Goal: Find specific page/section: Find specific page/section

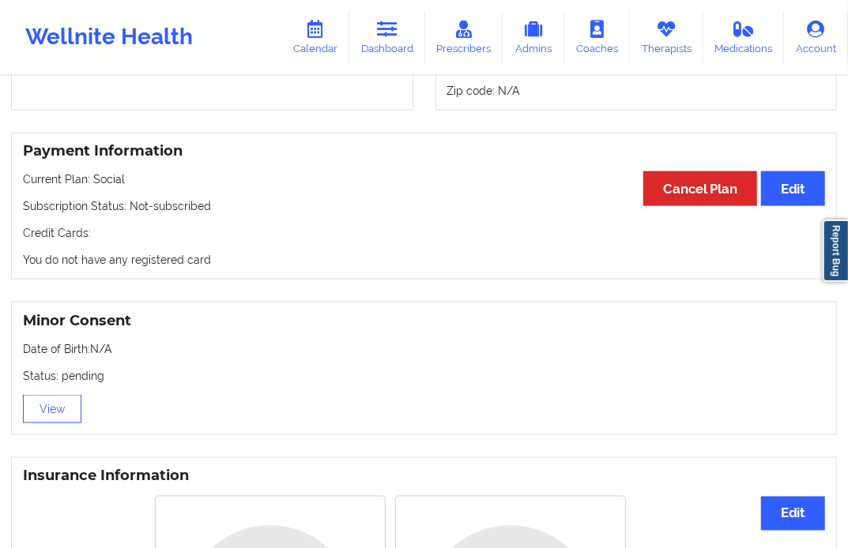
scroll to position [1053, 0]
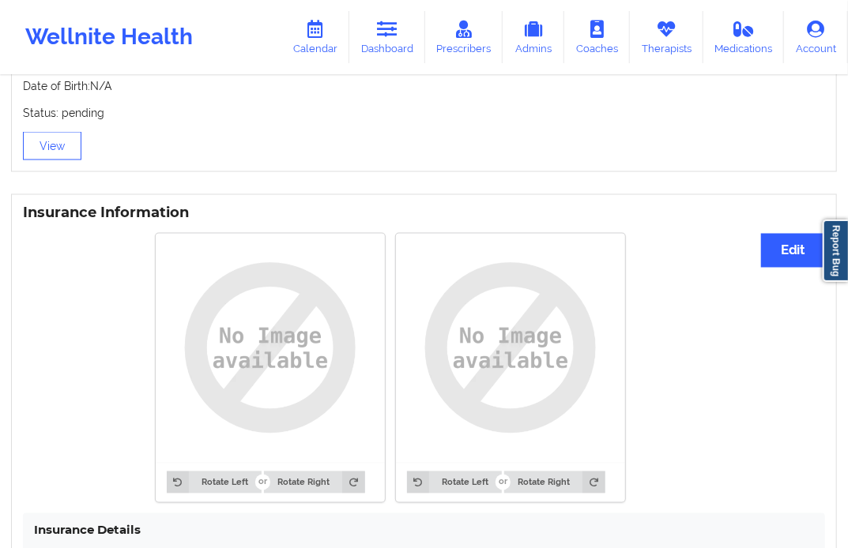
click at [280, 143] on div "Minor Consent Date of Birth: N/A Status: pending View" at bounding box center [424, 106] width 826 height 134
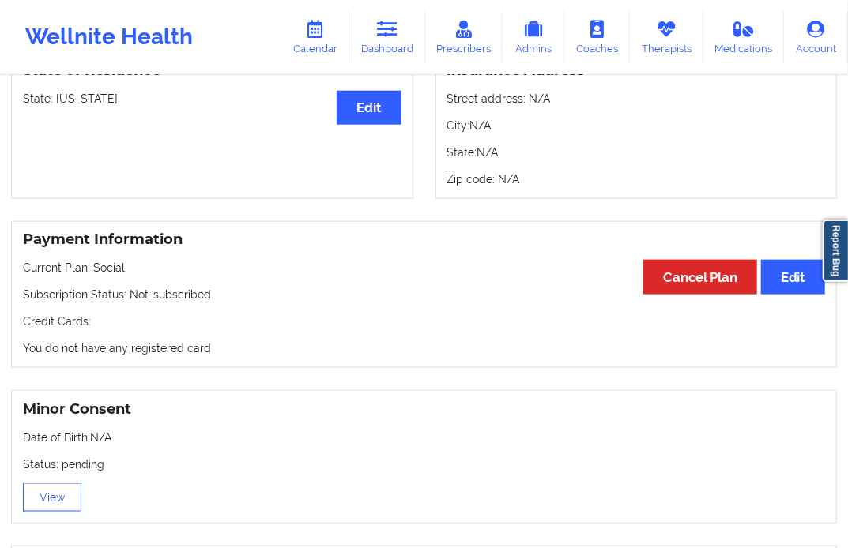
scroll to position [351, 0]
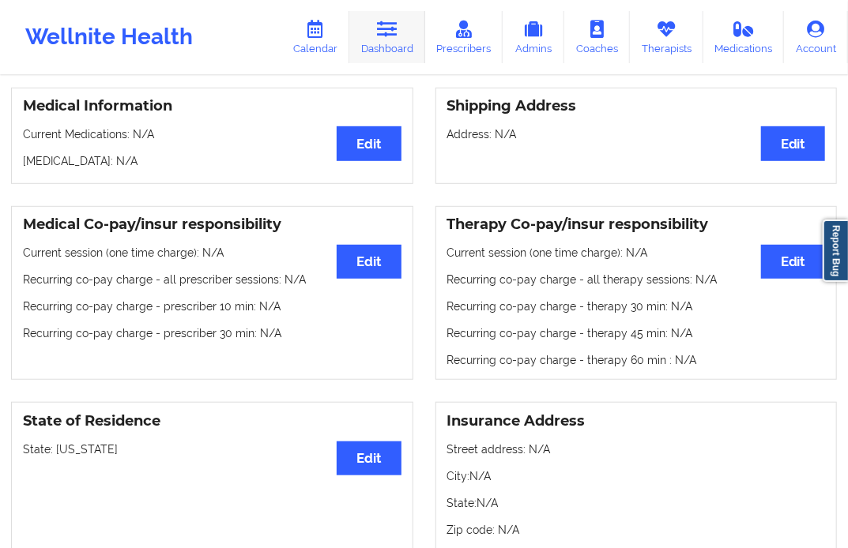
click at [395, 43] on link "Dashboard" at bounding box center [387, 37] width 76 height 52
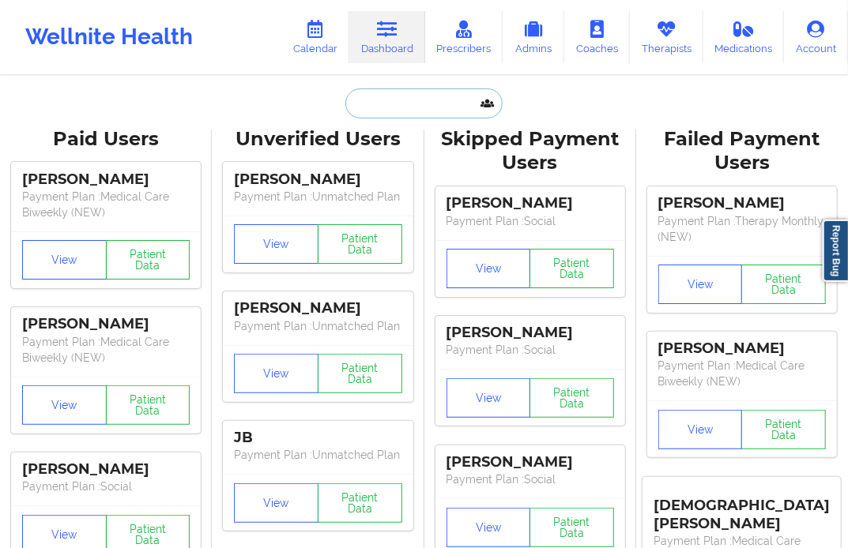
click at [382, 107] on input "text" at bounding box center [423, 103] width 156 height 30
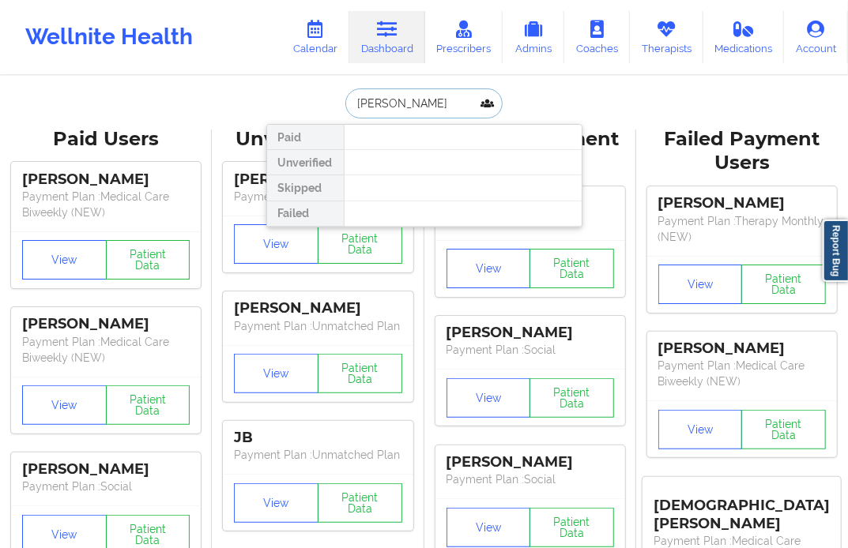
click at [393, 104] on input "[PERSON_NAME]" at bounding box center [423, 103] width 156 height 30
click at [393, 109] on input "[PERSON_NAME]" at bounding box center [423, 103] width 156 height 30
type input "[PERSON_NAME]"
drag, startPoint x: 432, startPoint y: 108, endPoint x: 338, endPoint y: 109, distance: 94.0
click at [338, 109] on div "[PERSON_NAME] Paid Unverified Skipped Failed" at bounding box center [424, 103] width 316 height 30
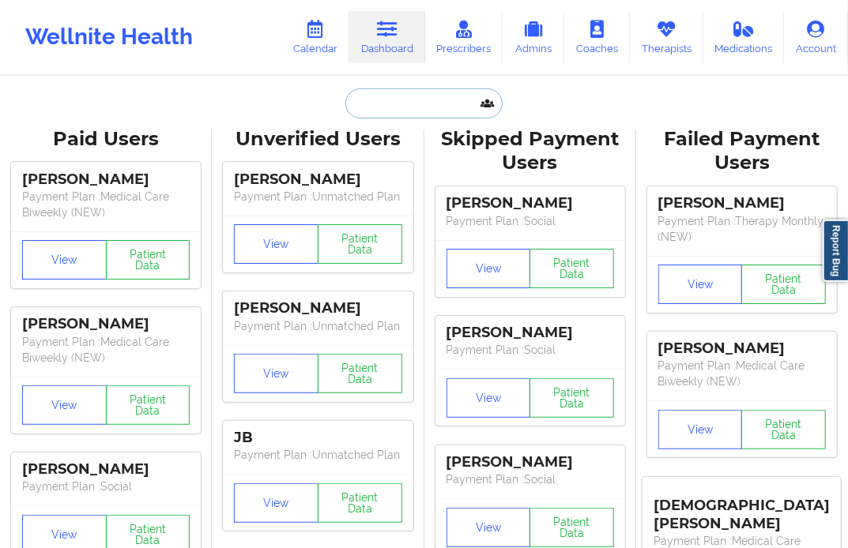
paste input "[EMAIL_ADDRESS][DOMAIN_NAME]"
type input "[EMAIL_ADDRESS][DOMAIN_NAME]"
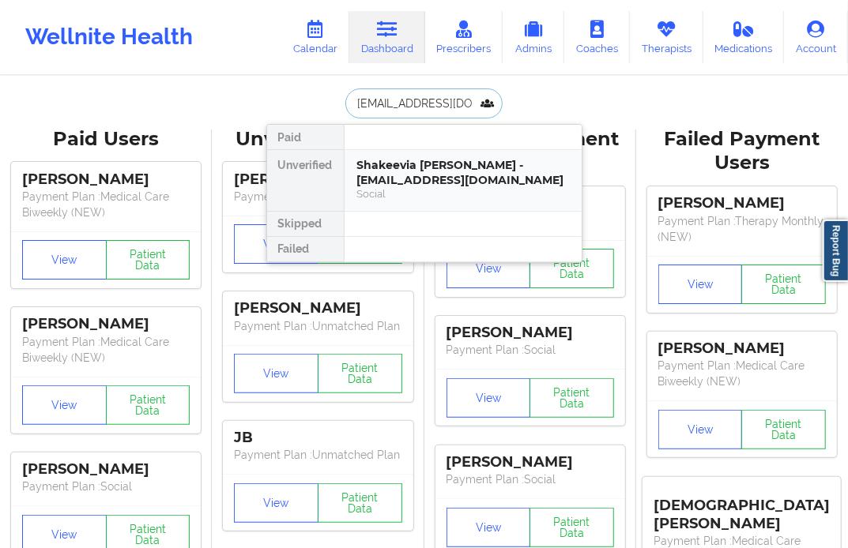
click at [408, 168] on div "Shakeevia [PERSON_NAME] - [EMAIL_ADDRESS][DOMAIN_NAME]" at bounding box center [463, 172] width 212 height 29
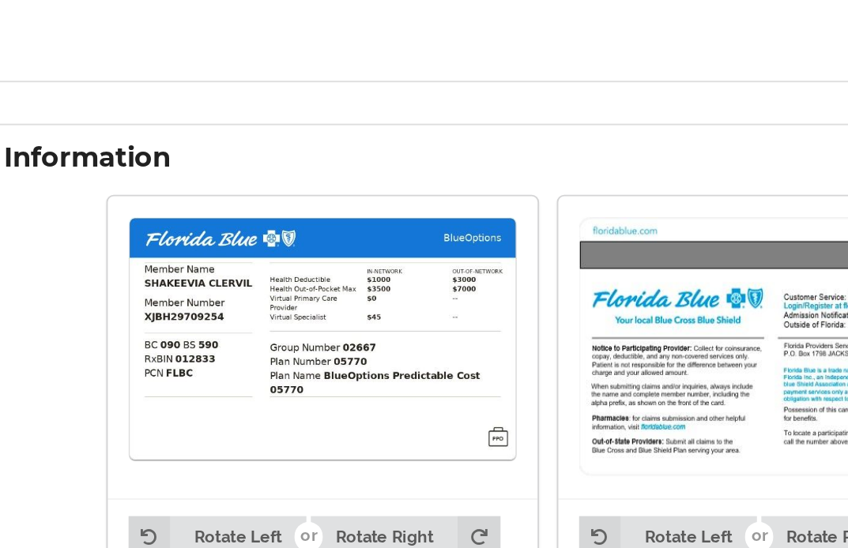
scroll to position [1070, 0]
